Goal: Task Accomplishment & Management: Manage account settings

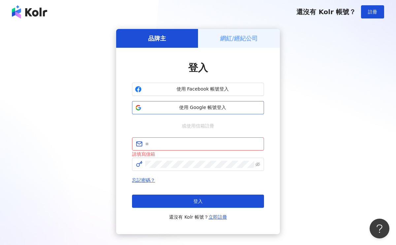
click at [174, 111] on span "使用 Google 帳號登入" at bounding box center [202, 108] width 117 height 7
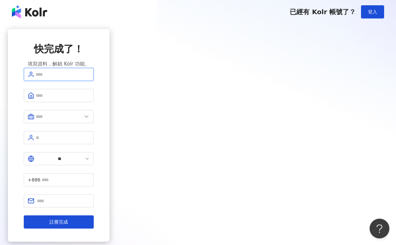
click at [90, 78] on input "text" at bounding box center [63, 74] width 54 height 7
type input "*"
type input "**********"
click at [94, 99] on span at bounding box center [59, 95] width 70 height 13
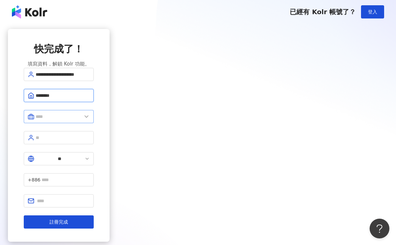
type input "********"
click at [82, 120] on input "text" at bounding box center [59, 116] width 46 height 7
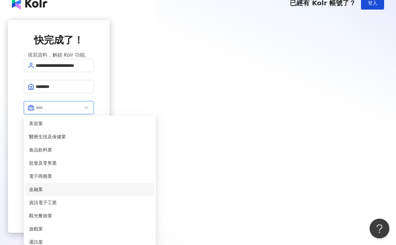
scroll to position [123, 0]
type input "*****"
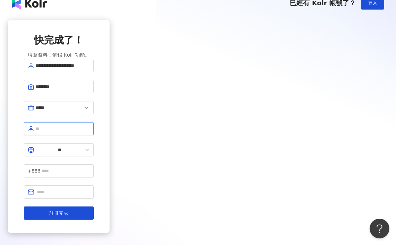
click at [90, 133] on input "text" at bounding box center [63, 128] width 54 height 7
type input "**********"
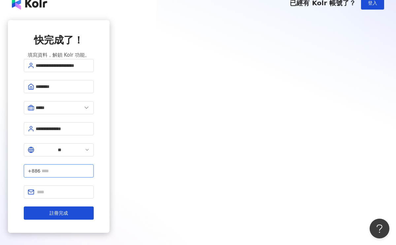
click at [90, 168] on input "text" at bounding box center [66, 171] width 48 height 7
type input "*********"
click at [90, 189] on input "text" at bounding box center [63, 192] width 53 height 7
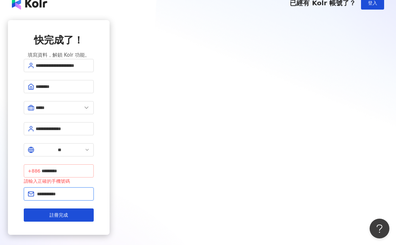
type input "**********"
click at [90, 168] on input "*********" at bounding box center [66, 171] width 48 height 7
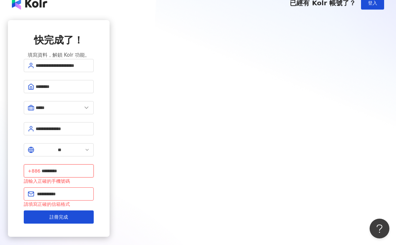
drag, startPoint x: 214, startPoint y: 151, endPoint x: 176, endPoint y: 150, distance: 38.3
click at [94, 165] on span "+886 *********" at bounding box center [59, 171] width 70 height 13
type input "**********"
click at [90, 191] on input "**********" at bounding box center [63, 194] width 53 height 7
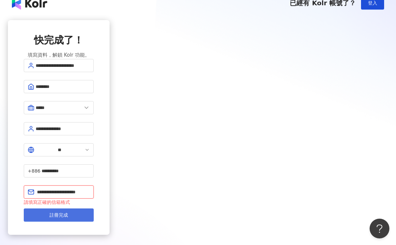
type input "**********"
click at [68, 213] on span "註冊完成" at bounding box center [58, 215] width 18 height 5
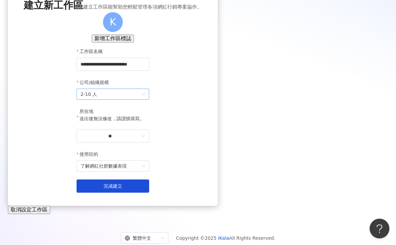
scroll to position [63, 0]
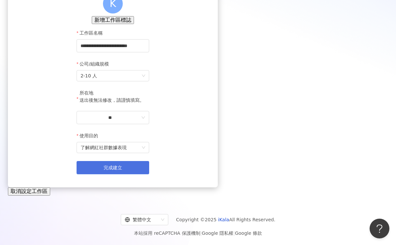
click at [149, 175] on button "完成建立" at bounding box center [113, 167] width 73 height 13
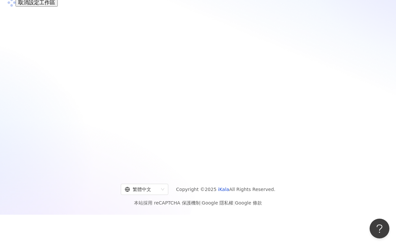
scroll to position [0, 0]
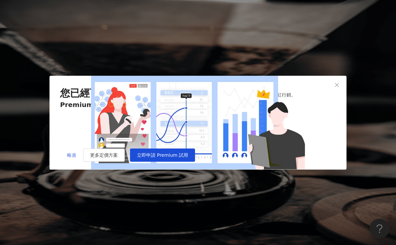
click at [65, 162] on button "略過" at bounding box center [71, 155] width 23 height 13
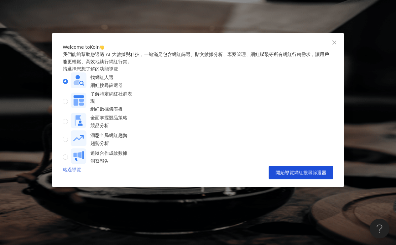
click at [70, 179] on link "略過導覽" at bounding box center [72, 172] width 18 height 13
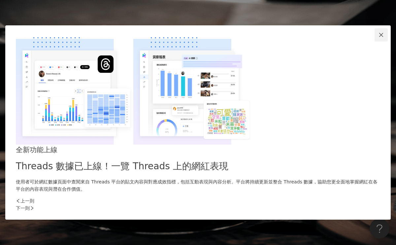
click at [378, 38] on icon "close" at bounding box center [380, 34] width 5 height 5
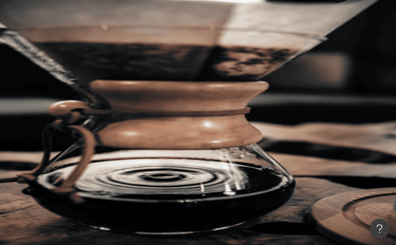
click at [91, 112] on span "K" at bounding box center [84, 118] width 13 height 13
click at [264, 20] on div "el-icon-cs 預約線上 Demo 申請試用 繁體中文 K" at bounding box center [237, 66] width 318 height 132
click at [96, 116] on icon at bounding box center [93, 118] width 5 height 5
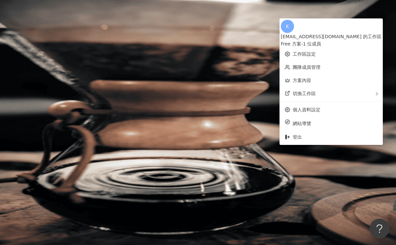
click at [181, 95] on div "類型 性別 追蹤數 互動率 觀看率 合作費用預估 更多篩選" at bounding box center [237, 115] width 318 height 66
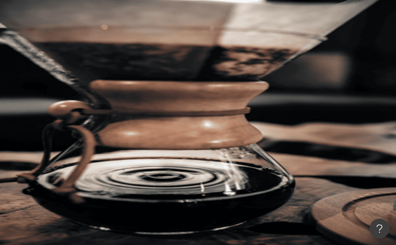
click at [96, 116] on icon at bounding box center [93, 118] width 5 height 5
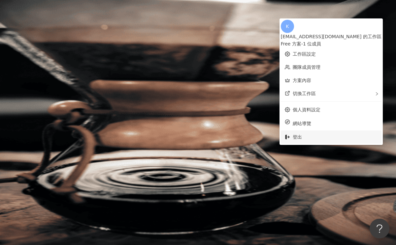
click at [299, 134] on span "登出" at bounding box center [335, 137] width 85 height 7
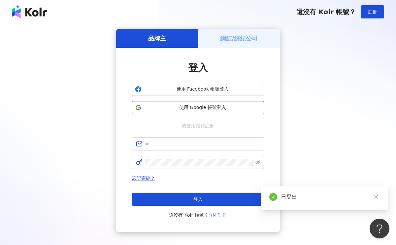
click at [241, 107] on span "使用 Google 帳號登入" at bounding box center [202, 108] width 117 height 7
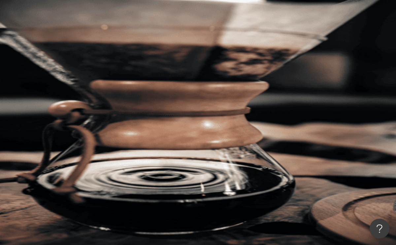
click at [91, 112] on span "K" at bounding box center [84, 118] width 13 height 13
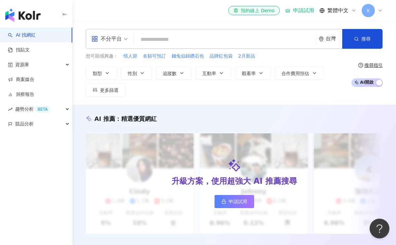
click at [374, 12] on span "K" at bounding box center [368, 10] width 13 height 13
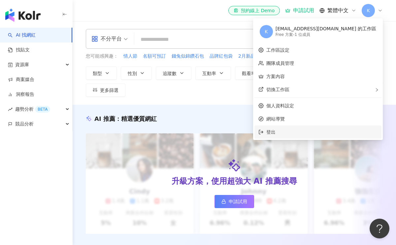
click at [304, 132] on span "登出" at bounding box center [321, 132] width 111 height 7
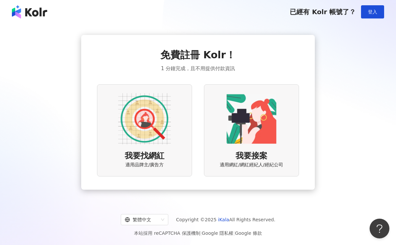
click at [171, 107] on div "我要找網紅 適用品牌主/廣告方" at bounding box center [144, 130] width 95 height 92
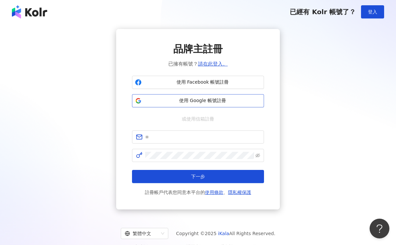
click at [218, 103] on span "使用 Google 帳號註冊" at bounding box center [202, 101] width 117 height 7
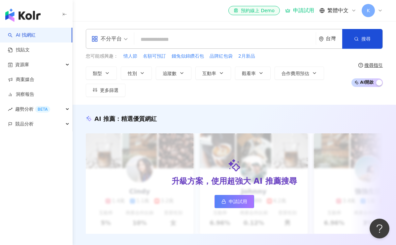
click at [377, 10] on icon at bounding box center [379, 10] width 5 height 5
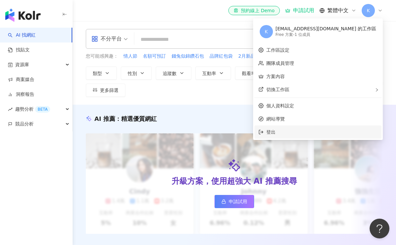
click at [302, 136] on li "登出" at bounding box center [317, 132] width 127 height 13
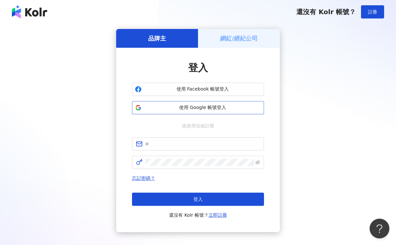
click at [211, 109] on span "使用 Google 帳號登入" at bounding box center [202, 108] width 117 height 7
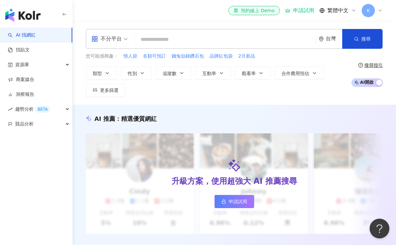
click at [376, 8] on div "K" at bounding box center [372, 10] width 21 height 13
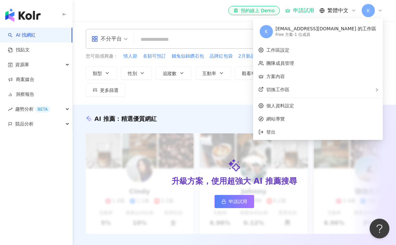
click at [196, 93] on div "類型 性別 追蹤數 互動率 觀看率 合作費用預估 更多篩選" at bounding box center [217, 82] width 262 height 30
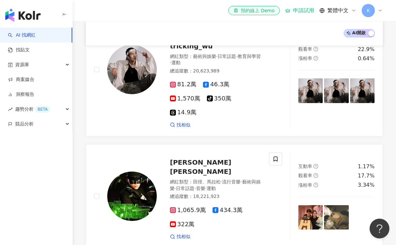
scroll to position [268, 0]
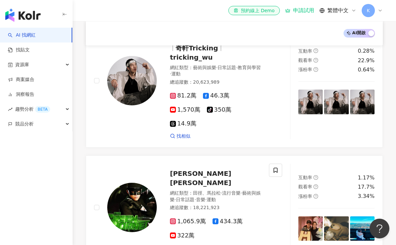
click at [378, 11] on icon at bounding box center [379, 10] width 5 height 5
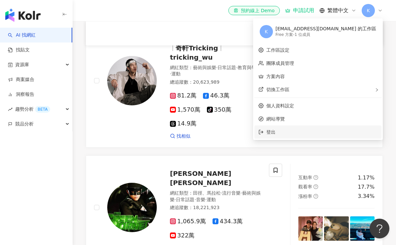
click at [305, 133] on span "登出" at bounding box center [321, 132] width 111 height 7
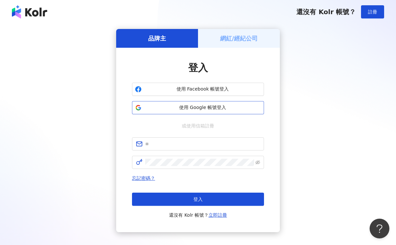
click at [220, 108] on span "使用 Google 帳號登入" at bounding box center [202, 108] width 117 height 7
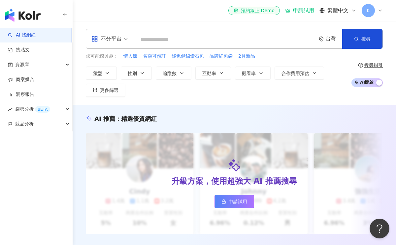
click at [376, 12] on div "K" at bounding box center [372, 10] width 21 height 13
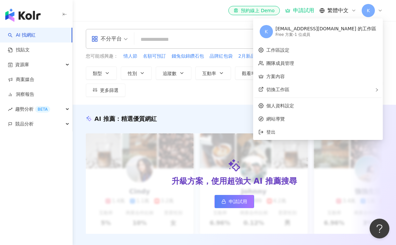
click at [334, 32] on div "Free 方案 - 1 位成員" at bounding box center [325, 35] width 101 height 6
click at [294, 108] on link "個人資料設定" at bounding box center [280, 105] width 28 height 5
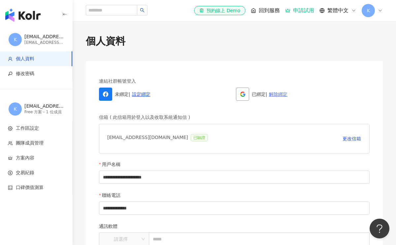
click at [279, 96] on link "解除綁定" at bounding box center [278, 94] width 18 height 5
click at [376, 12] on div "K" at bounding box center [372, 10] width 21 height 13
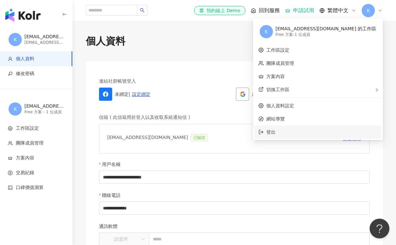
click at [316, 134] on span "登出" at bounding box center [321, 132] width 111 height 7
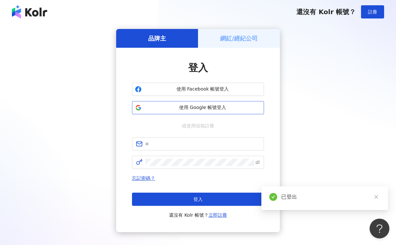
click at [200, 110] on span "使用 Google 帳號登入" at bounding box center [202, 108] width 117 height 7
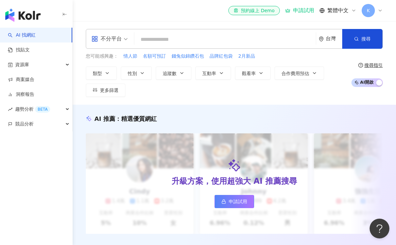
click at [378, 9] on icon at bounding box center [379, 10] width 5 height 5
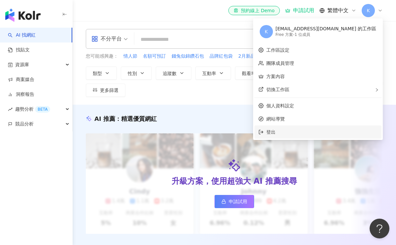
click at [314, 137] on li "登出" at bounding box center [317, 132] width 127 height 13
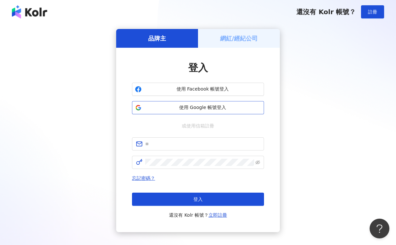
click at [215, 111] on button "使用 Google 帳號登入" at bounding box center [198, 107] width 132 height 13
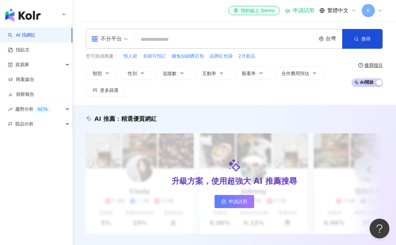
click at [379, 10] on icon at bounding box center [380, 10] width 3 height 1
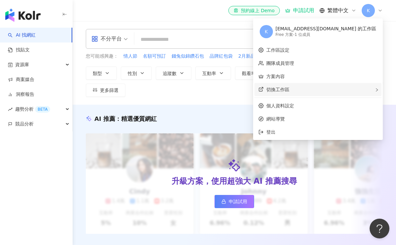
click at [289, 92] on span "切換工作區" at bounding box center [277, 89] width 23 height 5
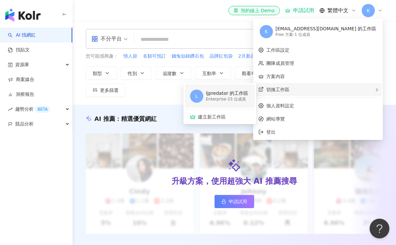
click at [248, 98] on div "Enterprise - 15 位成員" at bounding box center [227, 100] width 42 height 6
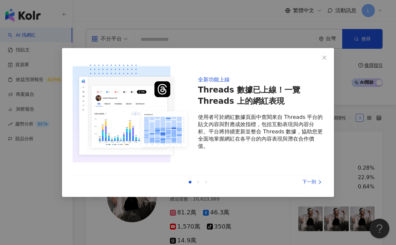
click at [305, 182] on div "下一則" at bounding box center [298, 182] width 49 height 7
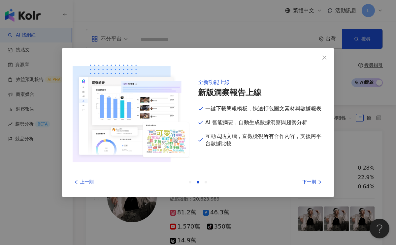
click at [310, 182] on div "下一則" at bounding box center [298, 182] width 49 height 7
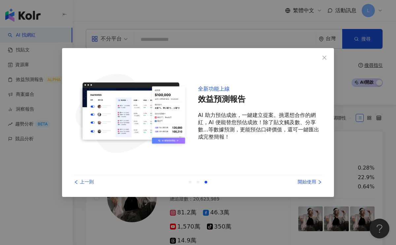
click at [310, 181] on div "開始使用" at bounding box center [298, 182] width 49 height 7
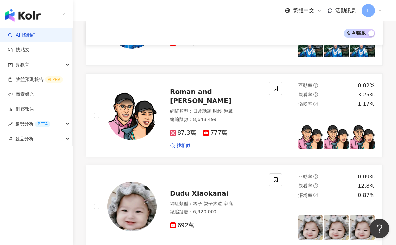
scroll to position [839, 0]
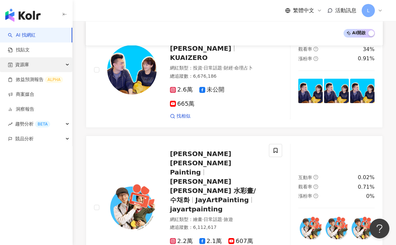
click at [67, 64] on div "資源庫" at bounding box center [36, 64] width 72 height 15
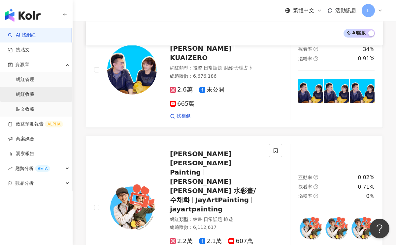
click at [29, 92] on link "網紅收藏" at bounding box center [25, 94] width 18 height 7
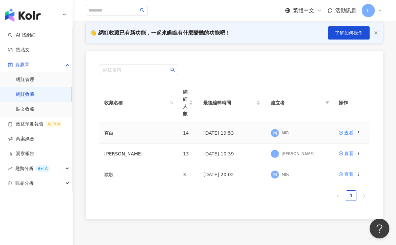
scroll to position [67, 0]
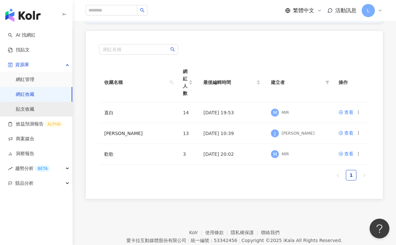
click at [25, 111] on link "貼文收藏" at bounding box center [25, 109] width 18 height 7
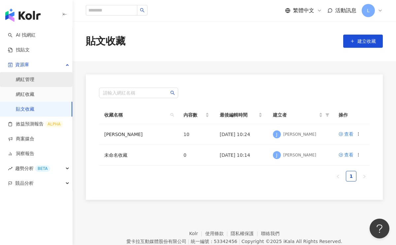
click at [24, 83] on link "網紅管理" at bounding box center [25, 80] width 18 height 7
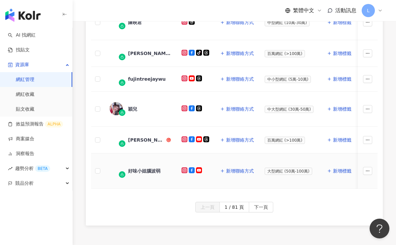
scroll to position [394, 0]
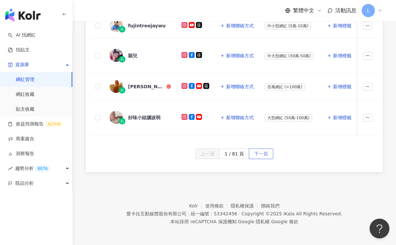
click at [260, 154] on span "下一頁" at bounding box center [261, 154] width 14 height 11
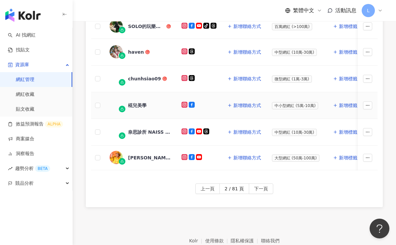
scroll to position [385, 0]
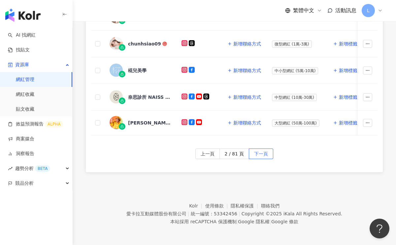
click at [261, 157] on span "下一頁" at bounding box center [261, 154] width 14 height 11
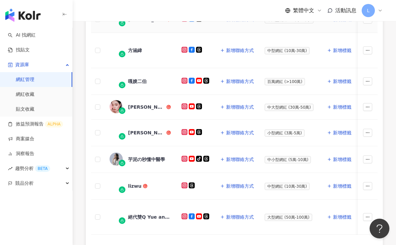
scroll to position [383, 0]
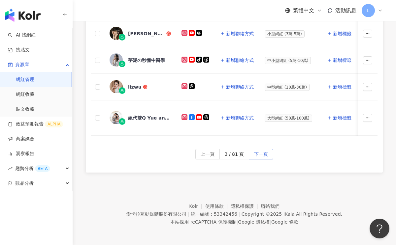
click at [255, 156] on span "下一頁" at bounding box center [261, 154] width 14 height 11
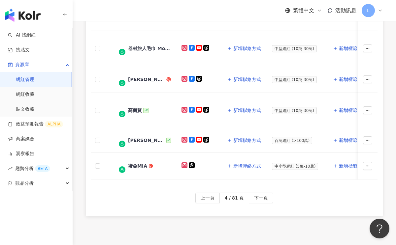
scroll to position [408, 0]
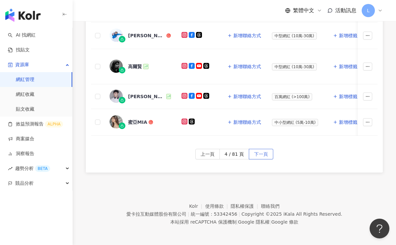
click at [260, 157] on span "下一頁" at bounding box center [261, 154] width 14 height 11
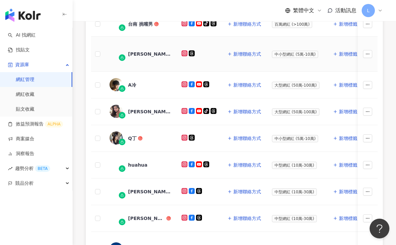
scroll to position [383, 0]
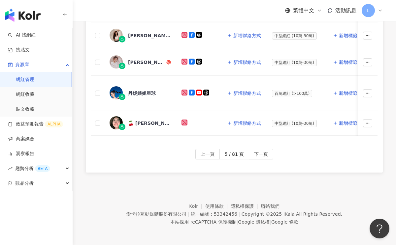
click at [254, 151] on span "下一頁" at bounding box center [261, 154] width 14 height 11
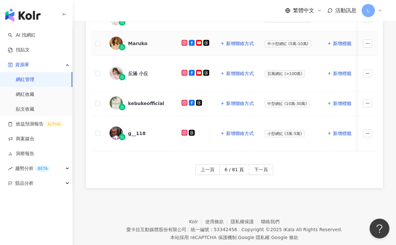
scroll to position [372, 0]
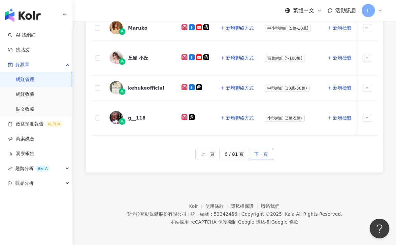
click at [264, 152] on span "下一頁" at bounding box center [261, 154] width 14 height 11
